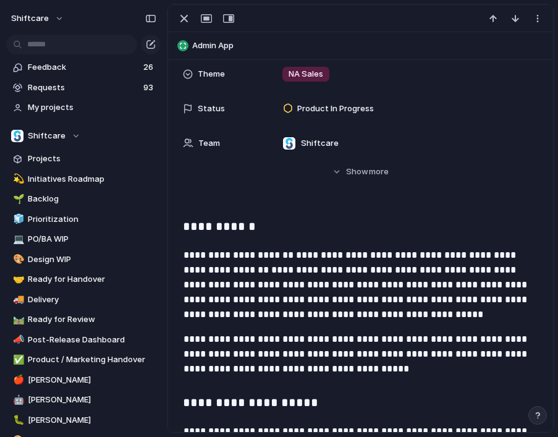
scroll to position [296, 0]
